Goal: Leave review/rating: Leave review/rating

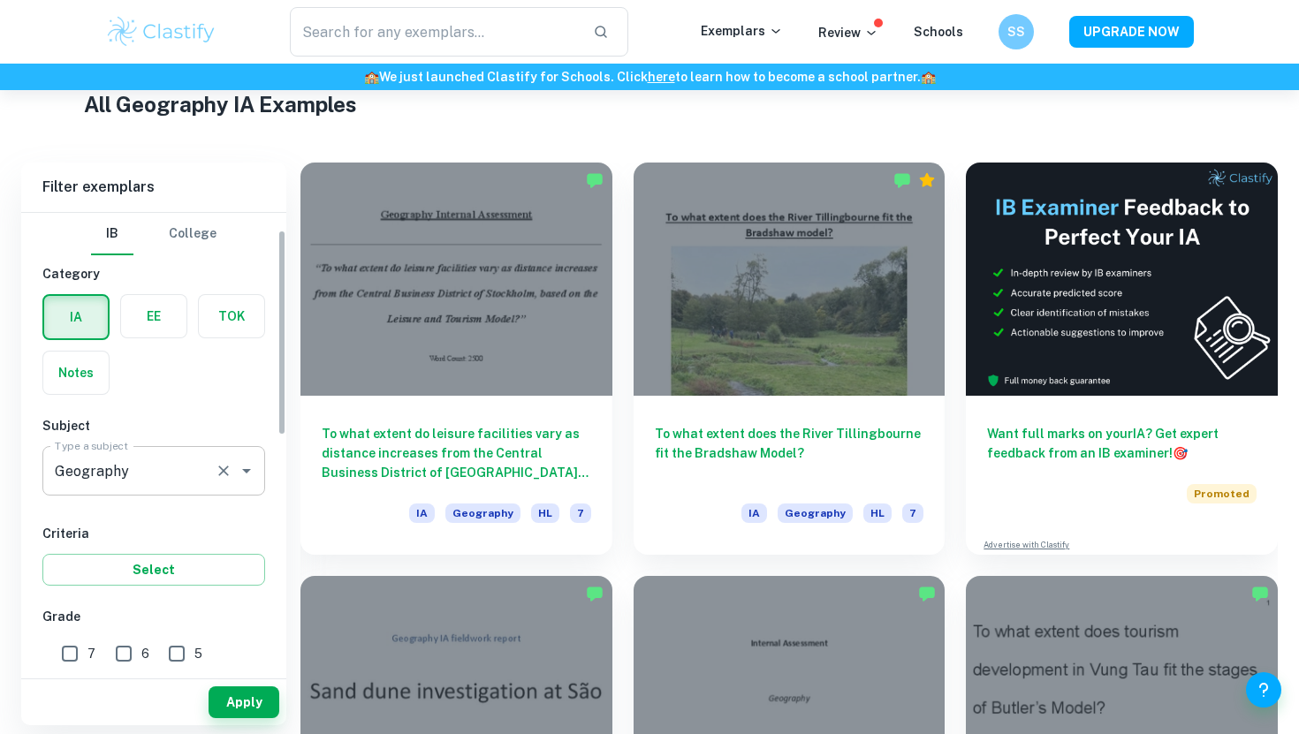
scroll to position [50, 0]
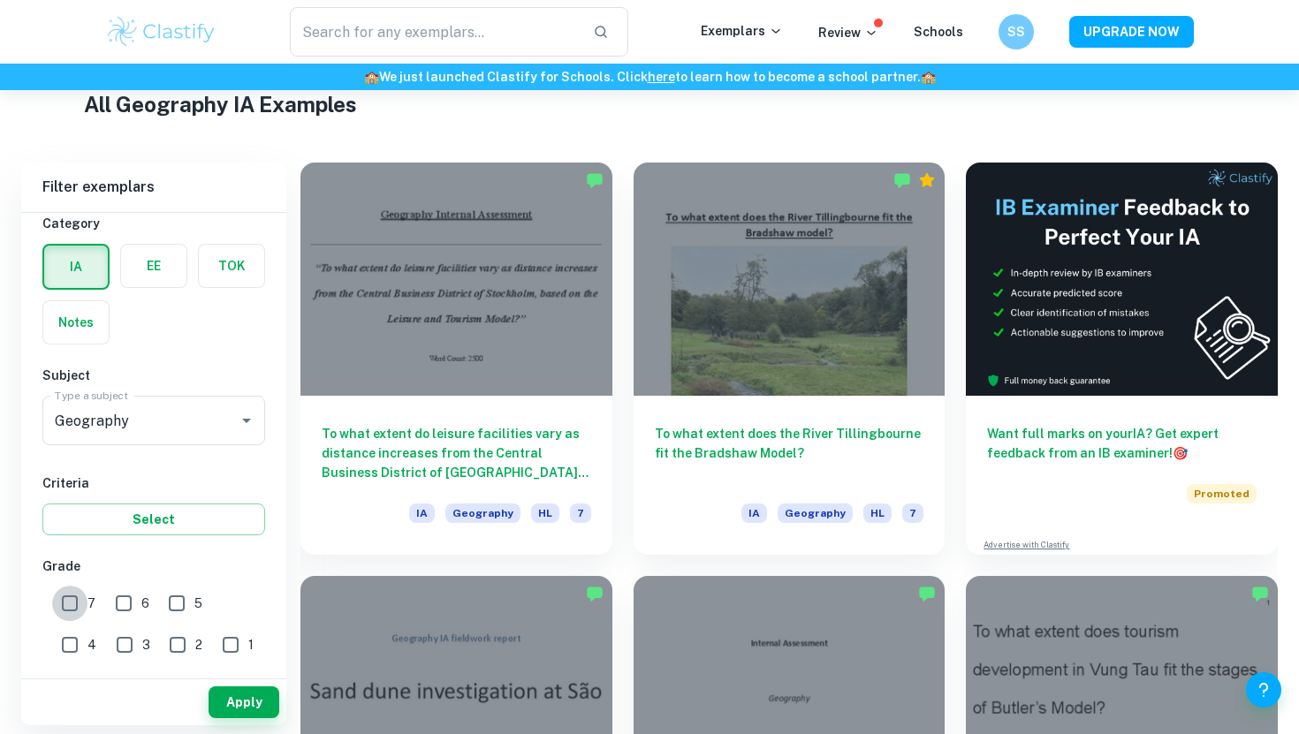
click at [65, 593] on input "7" at bounding box center [69, 603] width 35 height 35
checkbox input "true"
click at [265, 709] on button "Apply" at bounding box center [244, 703] width 71 height 32
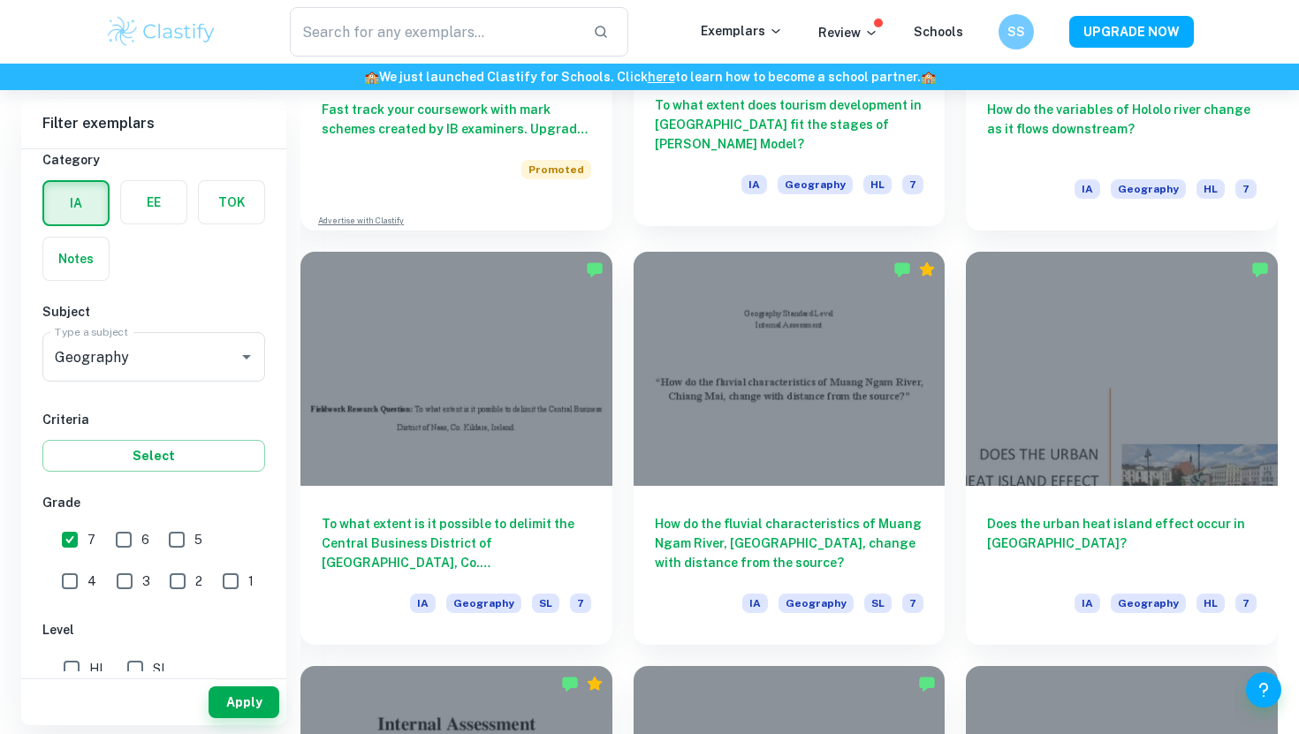
scroll to position [1643, 0]
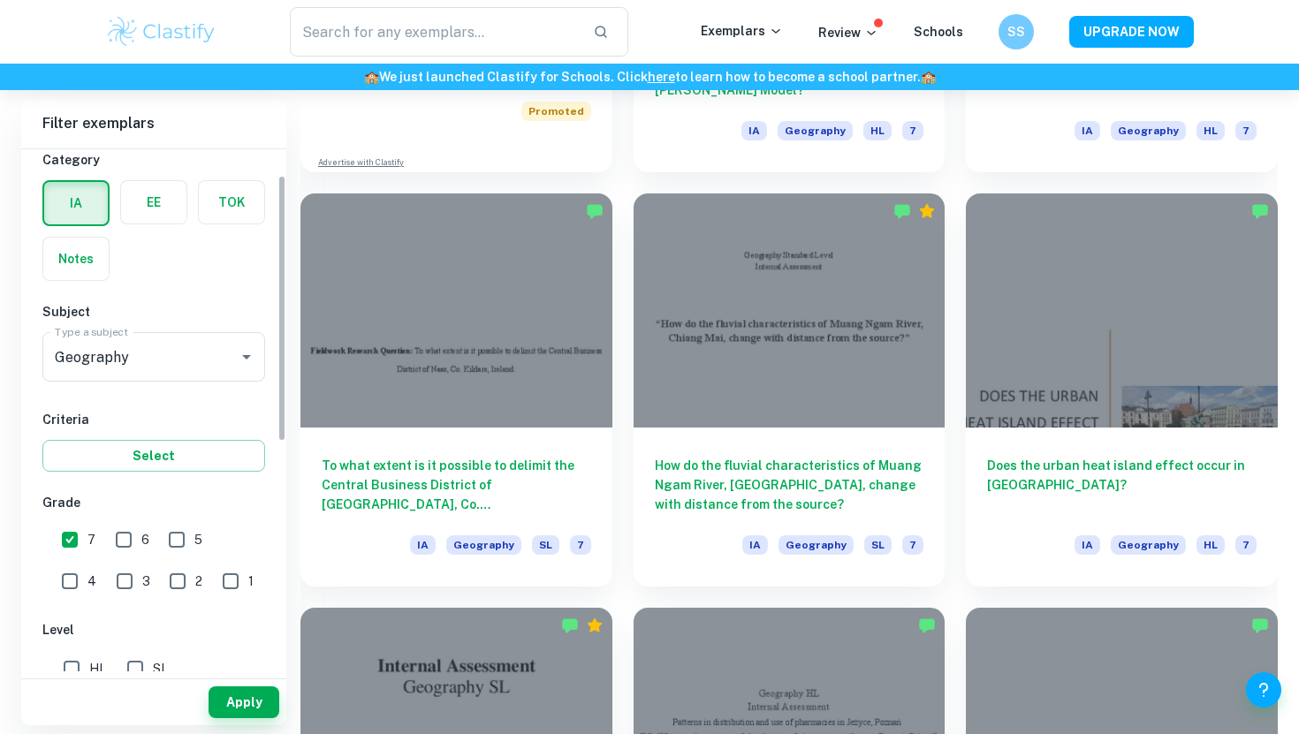
click at [62, 668] on input "HL" at bounding box center [71, 668] width 35 height 35
checkbox input "true"
click at [240, 696] on button "Apply" at bounding box center [244, 703] width 71 height 32
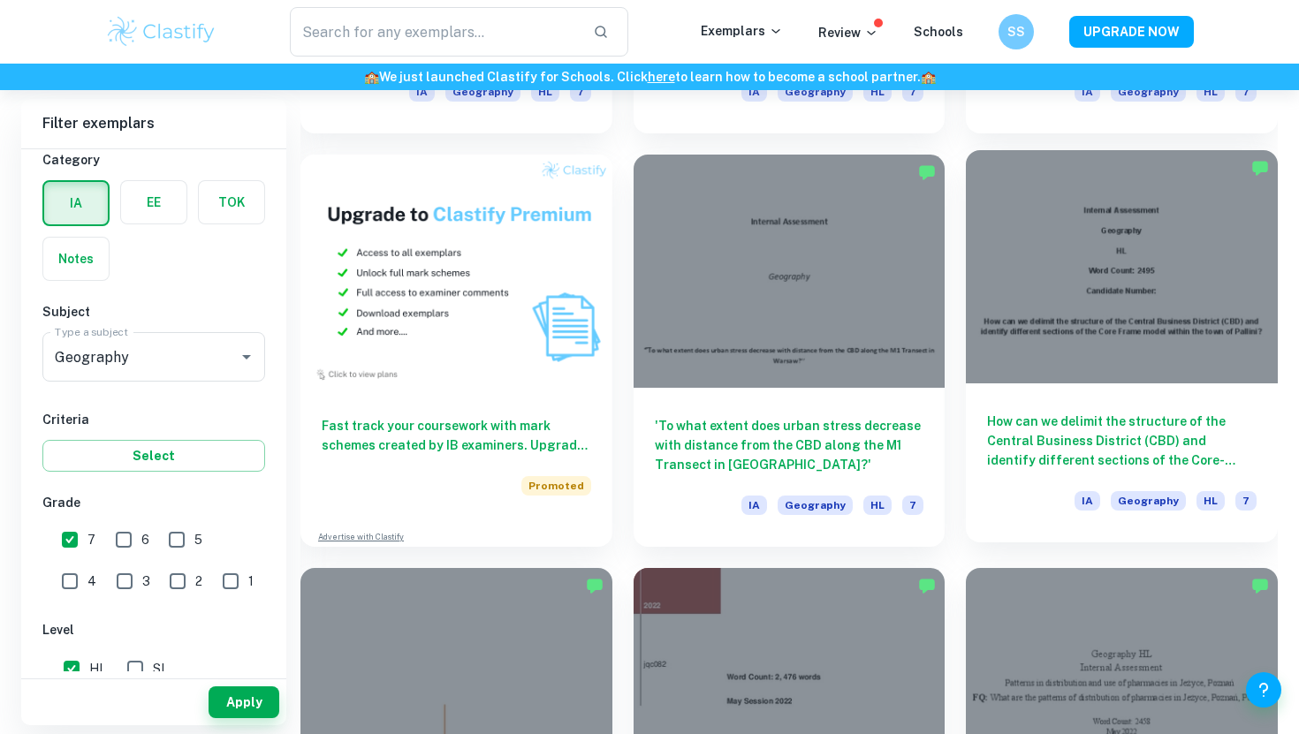
scroll to position [1510, 0]
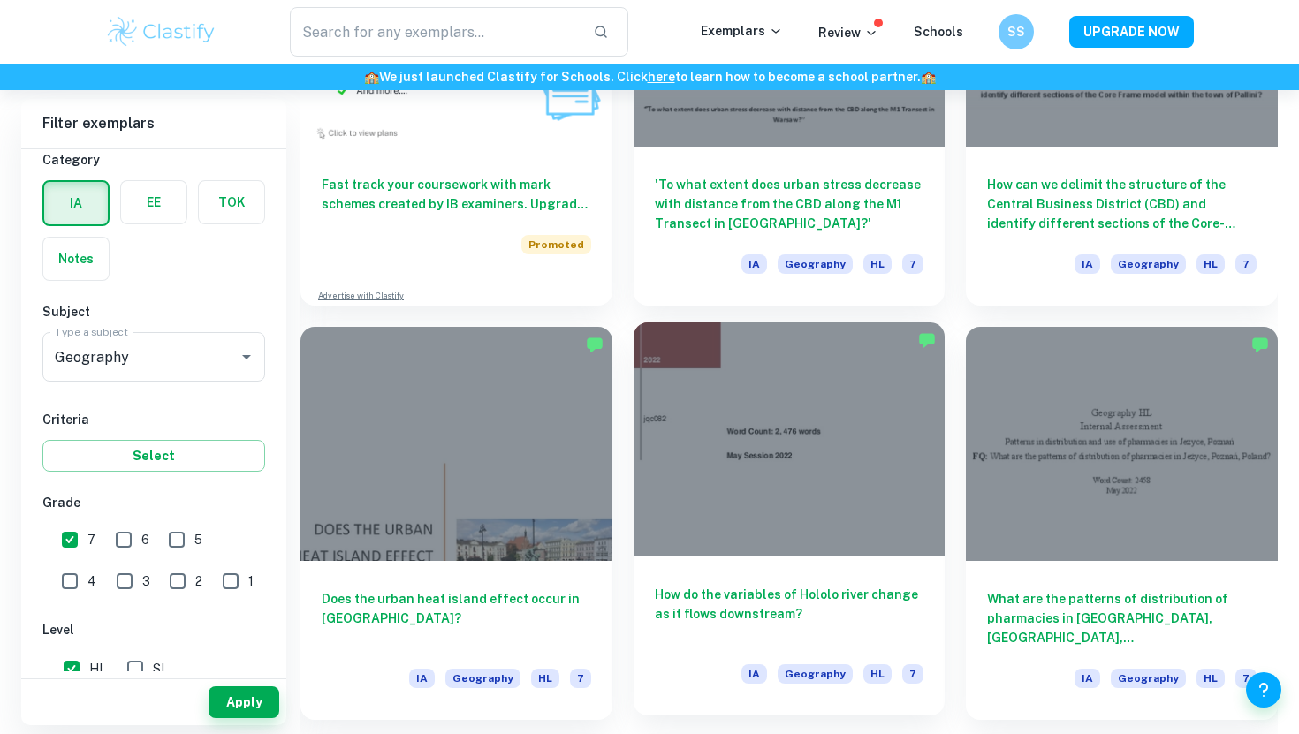
click at [748, 623] on h6 "How do the variables of Hololo river change as it flows downstream?" at bounding box center [789, 614] width 269 height 58
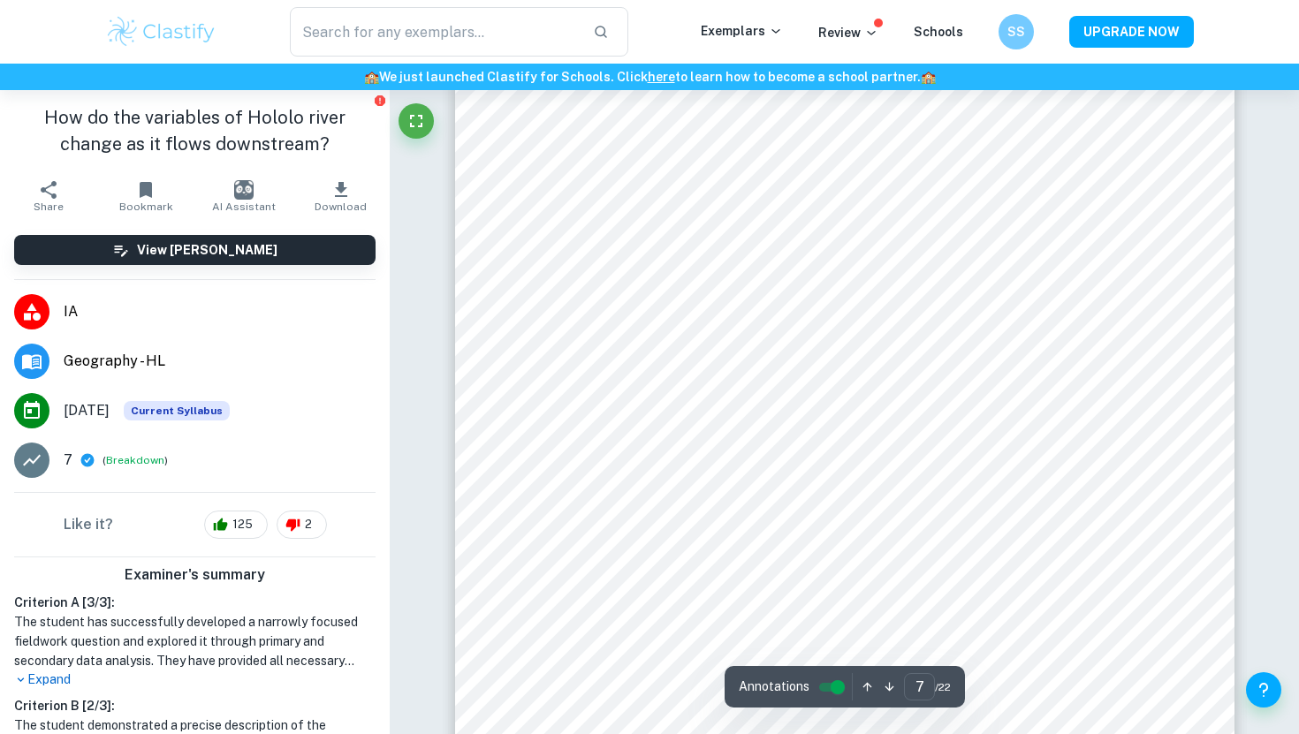
scroll to position [6427, 0]
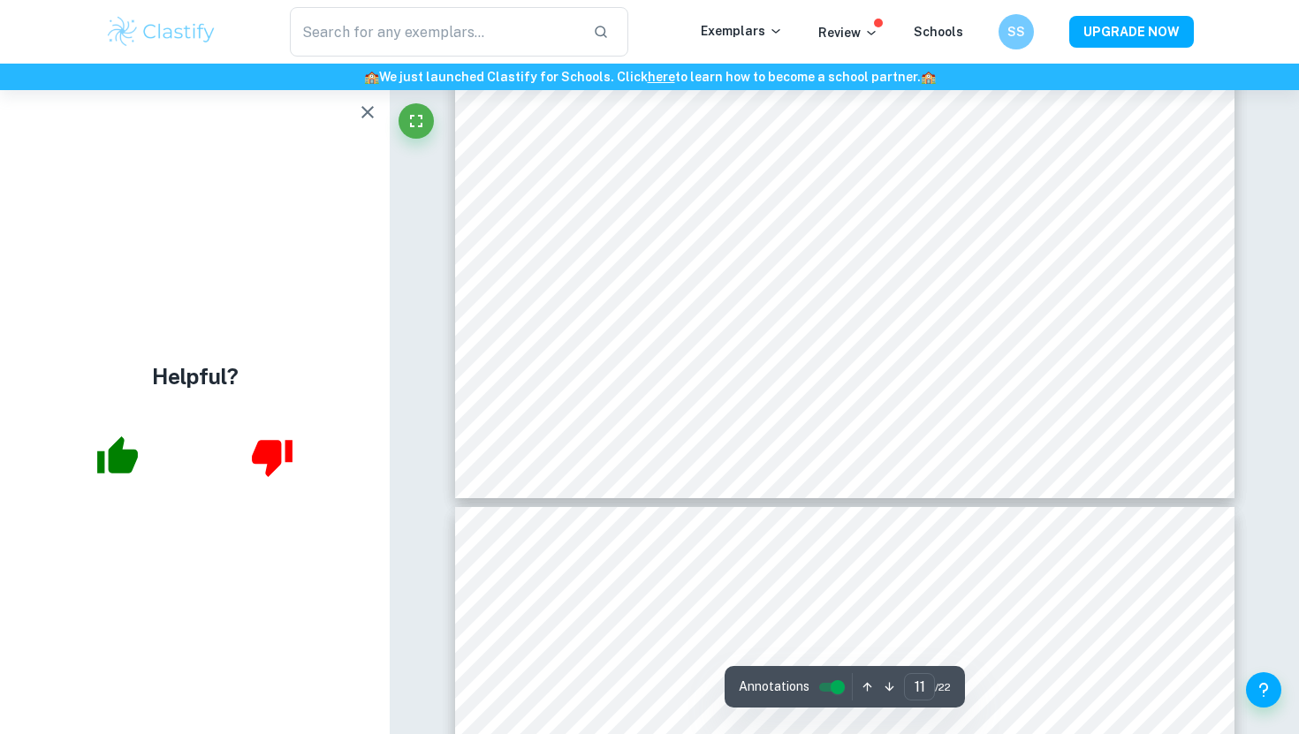
type input "12"
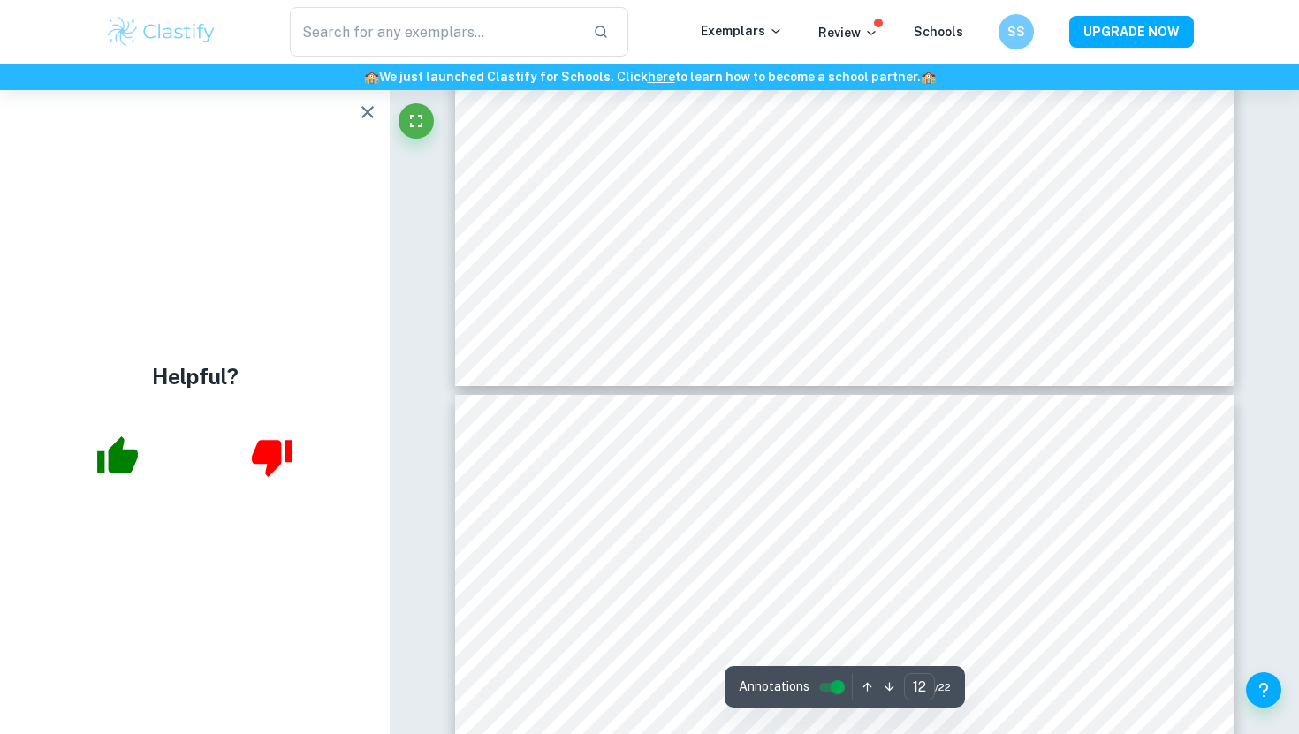
click at [270, 450] on icon "button" at bounding box center [272, 458] width 41 height 37
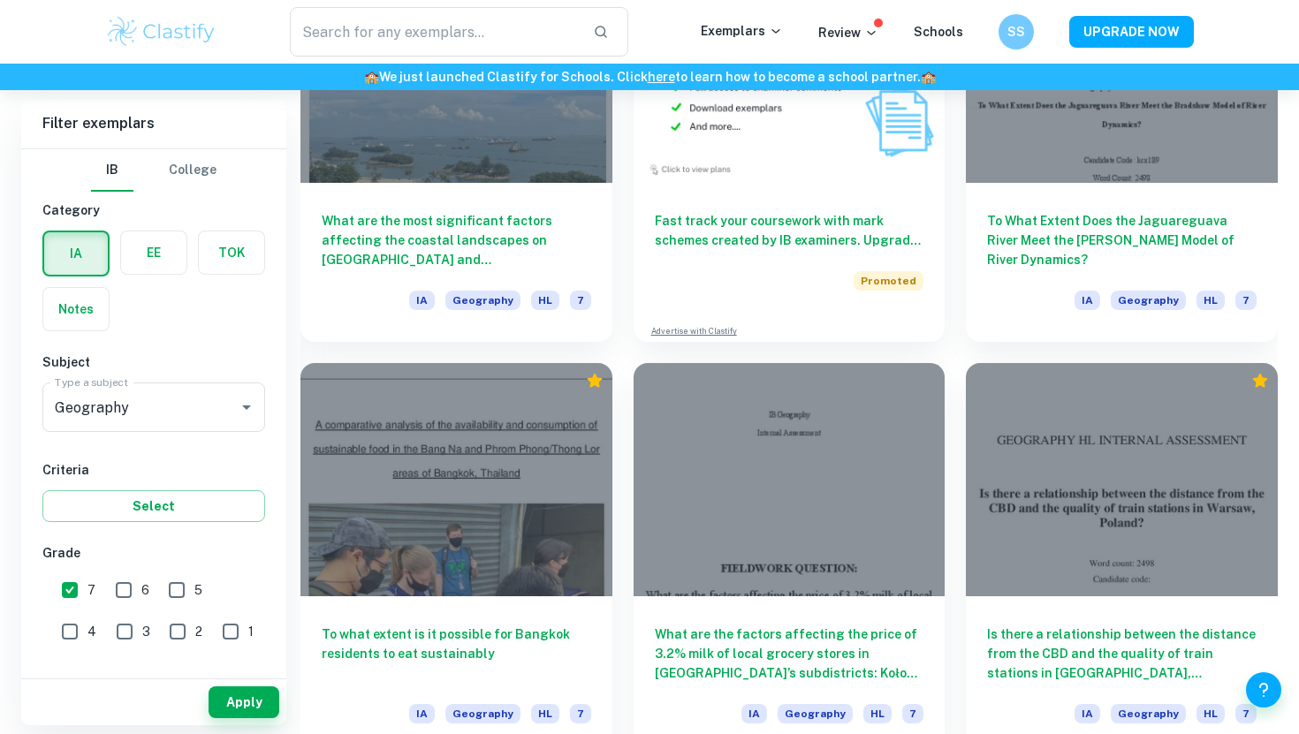
scroll to position [3546, 0]
